Goal: Find specific page/section: Find specific page/section

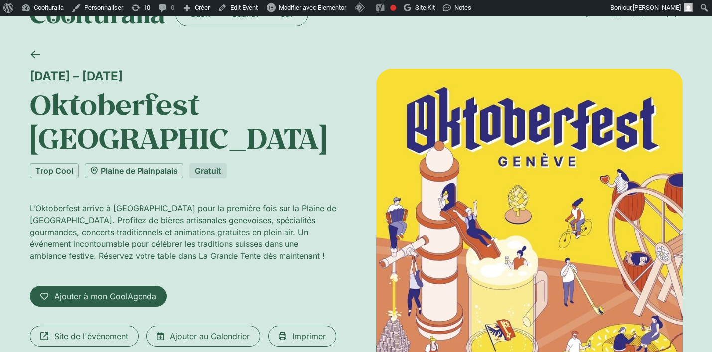
scroll to position [23, 0]
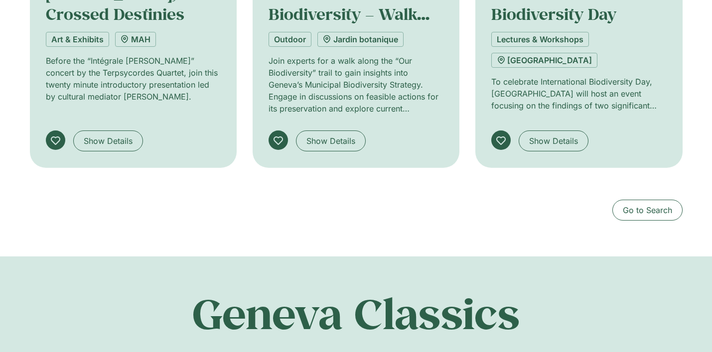
scroll to position [1097, 0]
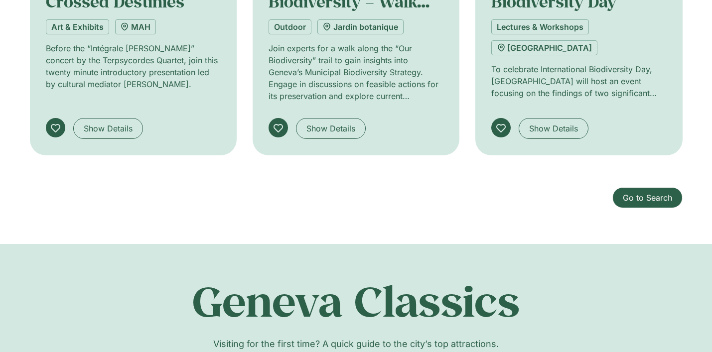
click at [653, 193] on span "Go to Search" at bounding box center [647, 198] width 49 height 12
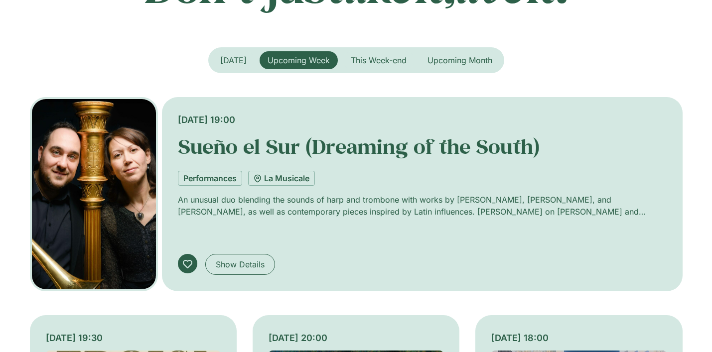
scroll to position [63, 0]
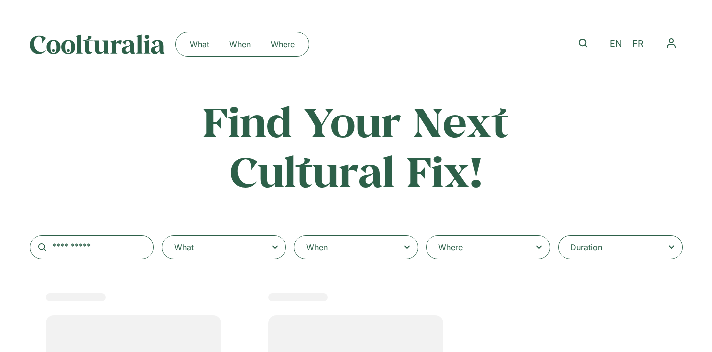
select select
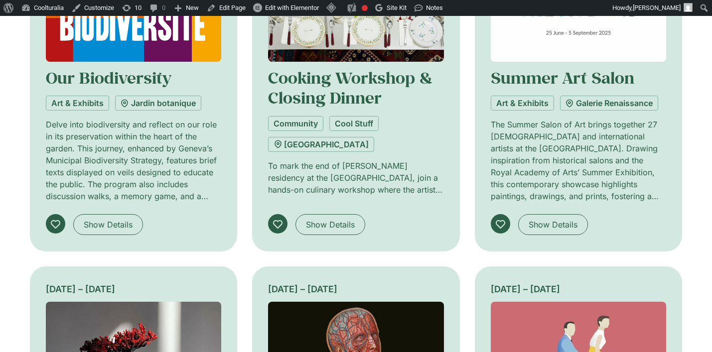
scroll to position [362, 0]
